Goal: Task Accomplishment & Management: Use online tool/utility

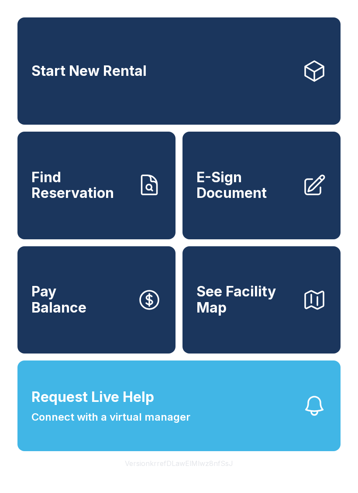
click at [190, 476] on button "Version krrefDLawElMlwz8nfSsJ" at bounding box center [179, 463] width 122 height 24
click at [153, 11] on div "Start New Rental Find Reservation E-Sign Document Pay Balance See Facility Map …" at bounding box center [179, 246] width 358 height 493
click at [266, 202] on span "E-Sign Document" at bounding box center [245, 186] width 99 height 32
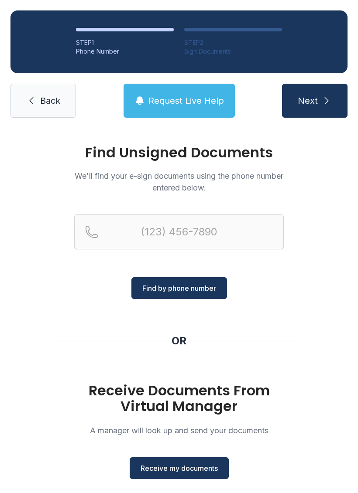
click at [189, 470] on span "Receive my documents" at bounding box center [178, 468] width 77 height 10
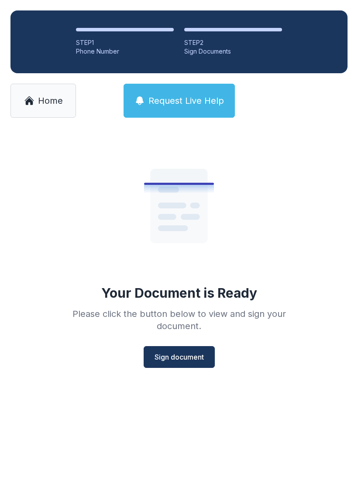
click at [198, 364] on button "Sign document" at bounding box center [179, 357] width 71 height 22
click at [49, 100] on span "Home" at bounding box center [50, 101] width 25 height 12
